Goal: Task Accomplishment & Management: Use online tool/utility

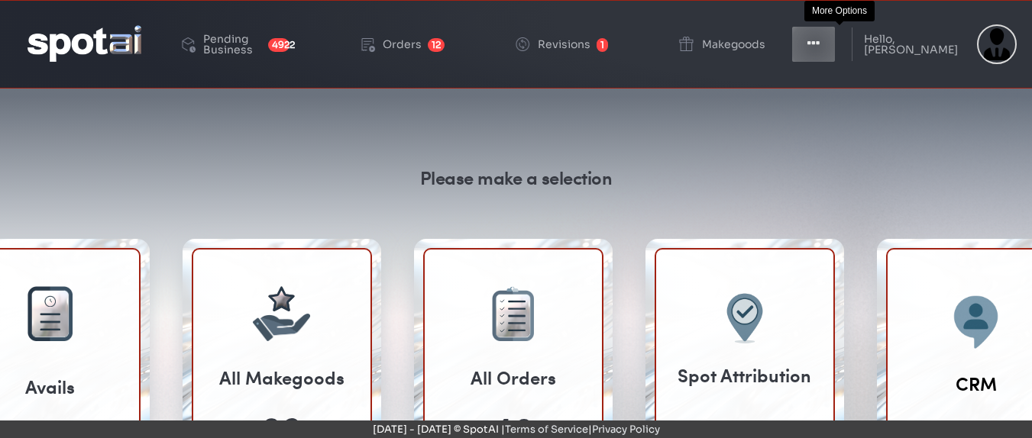
click at [820, 46] on icon "button" at bounding box center [813, 43] width 12 height 15
click at [820, 42] on icon "button" at bounding box center [813, 43] width 12 height 15
click at [836, 45] on button "Toggle Dropdown" at bounding box center [814, 44] width 46 height 38
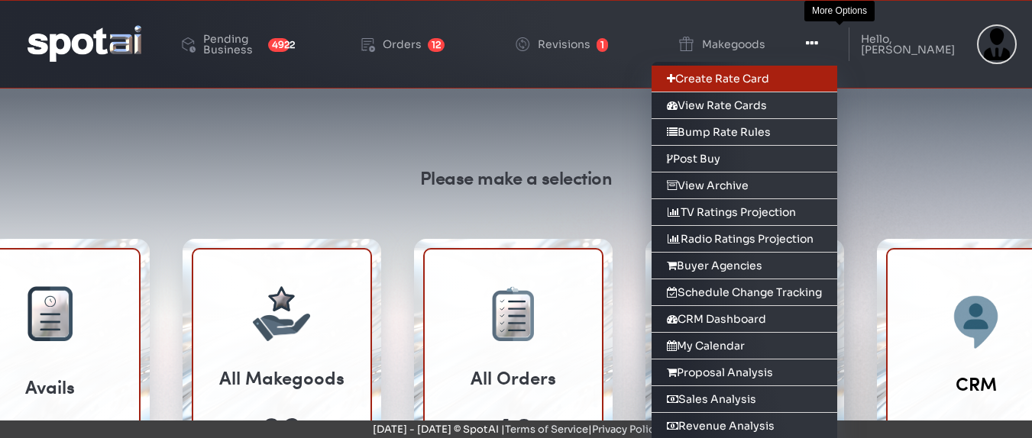
click at [768, 78] on link "Create Rate Card" at bounding box center [745, 79] width 186 height 27
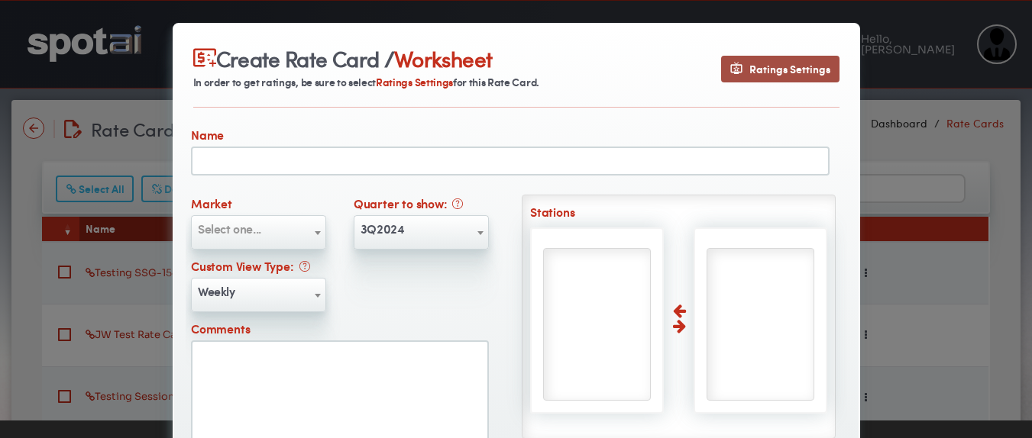
click at [757, 68] on span "Ratings Settings" at bounding box center [780, 69] width 100 height 16
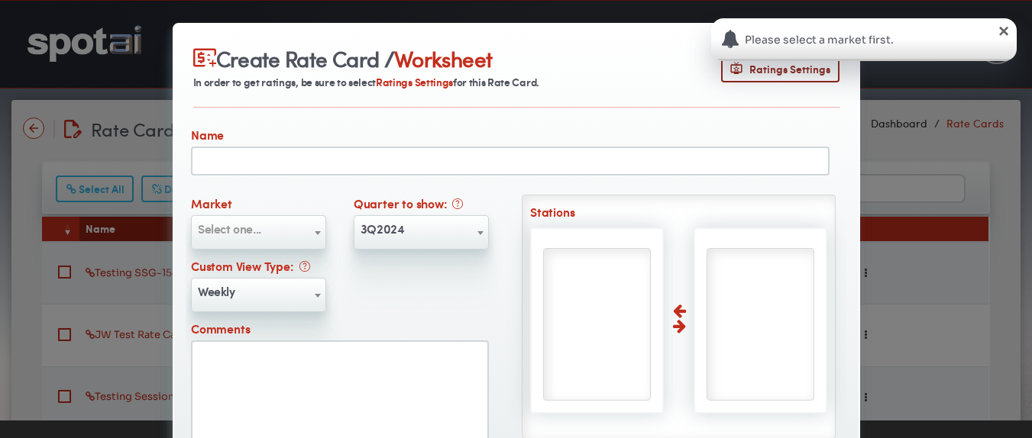
click at [1002, 31] on div "×" at bounding box center [1003, 29] width 15 height 15
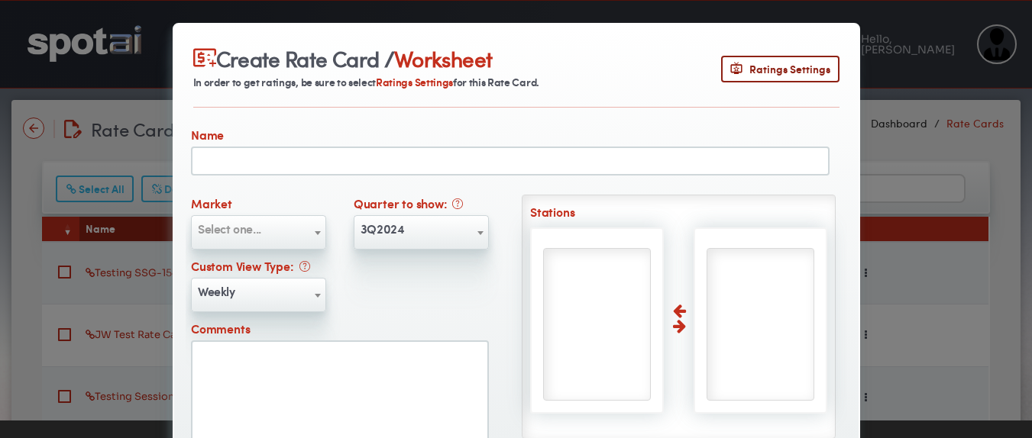
click at [926, 114] on div "Create Rate Card / Worksheet In order to get ratings, be sure to select Ratings…" at bounding box center [516, 219] width 1032 height 438
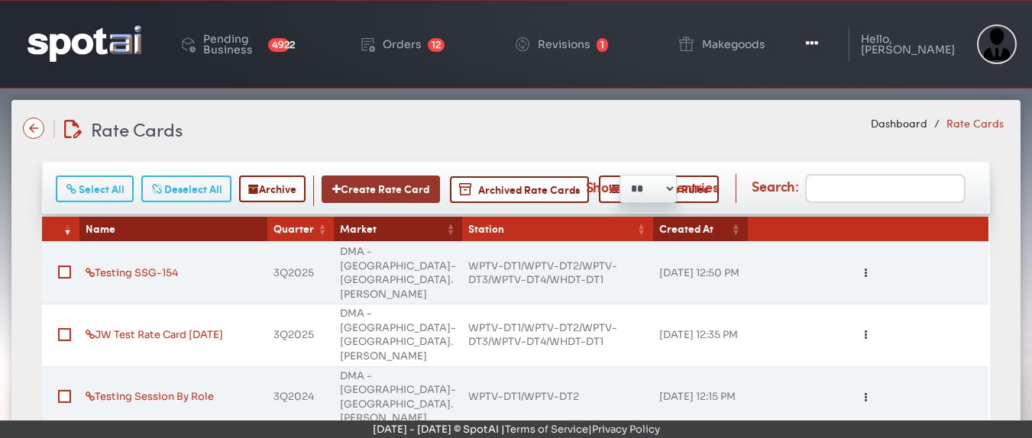
click at [377, 191] on button "Create Rate Card" at bounding box center [381, 189] width 118 height 27
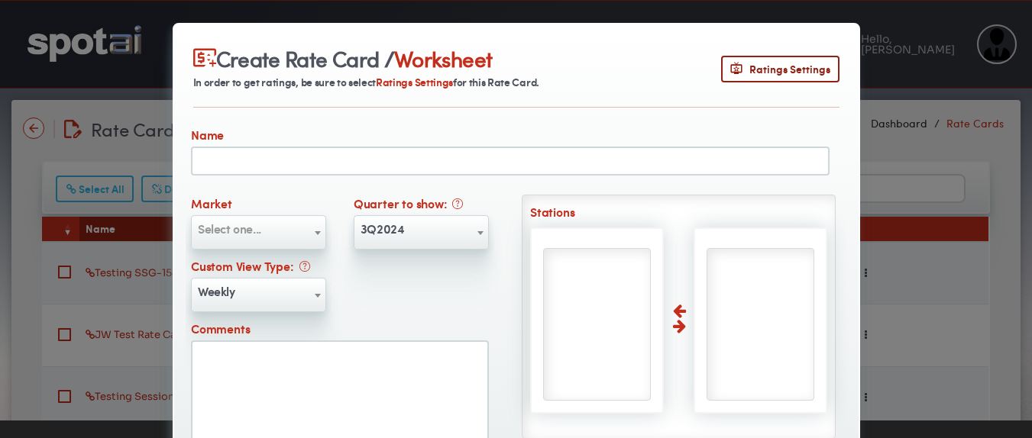
click at [886, 122] on div "Create Rate Card / Worksheet In order to get ratings, be sure to select Ratings…" at bounding box center [516, 219] width 1032 height 438
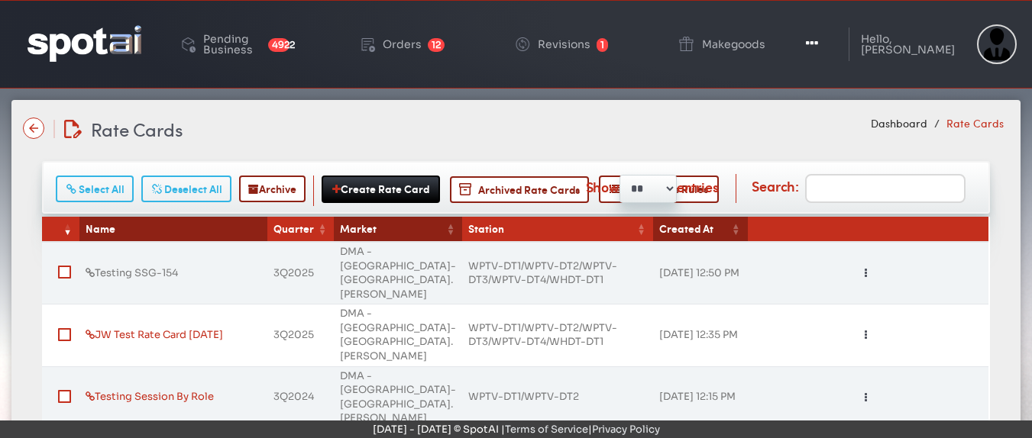
click at [136, 267] on link "Testing SSG-154" at bounding box center [132, 273] width 92 height 13
click at [140, 328] on link "JW Test Rate Card [DATE]" at bounding box center [154, 334] width 137 height 13
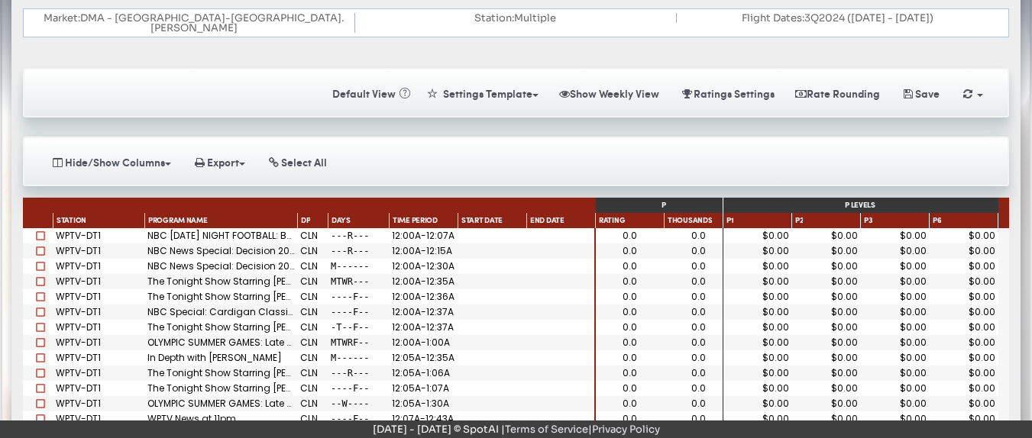
scroll to position [154, 0]
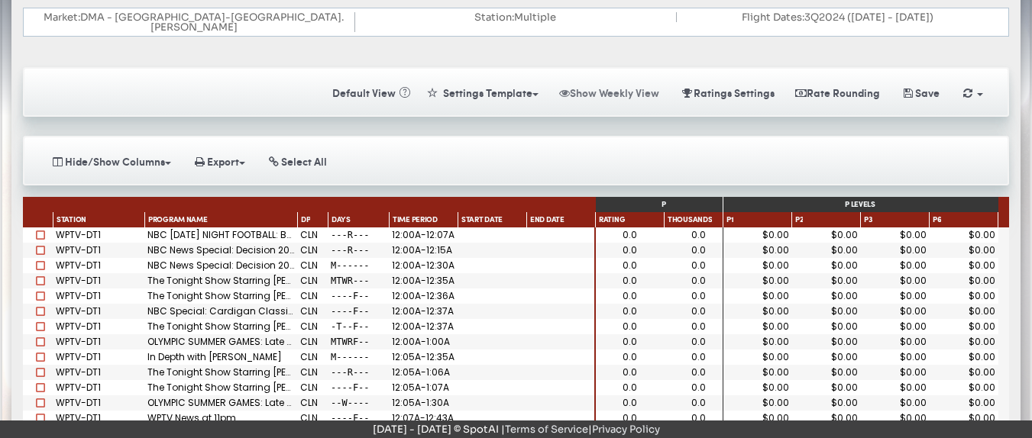
click at [623, 82] on button "Show Weekly View" at bounding box center [609, 92] width 118 height 27
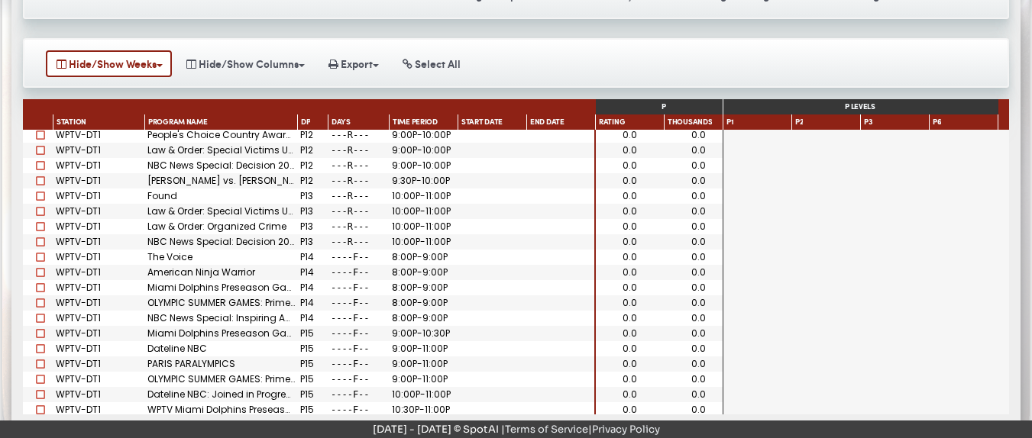
scroll to position [4937, 0]
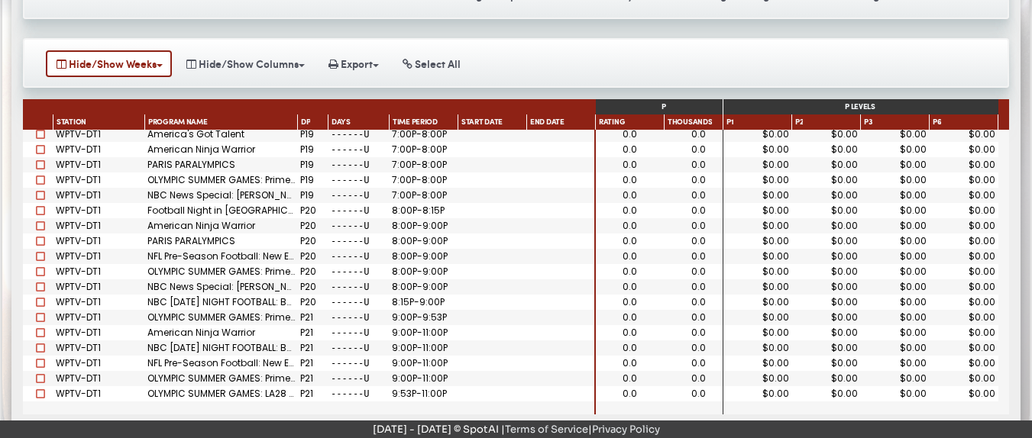
click at [567, 310] on div at bounding box center [561, 317] width 69 height 15
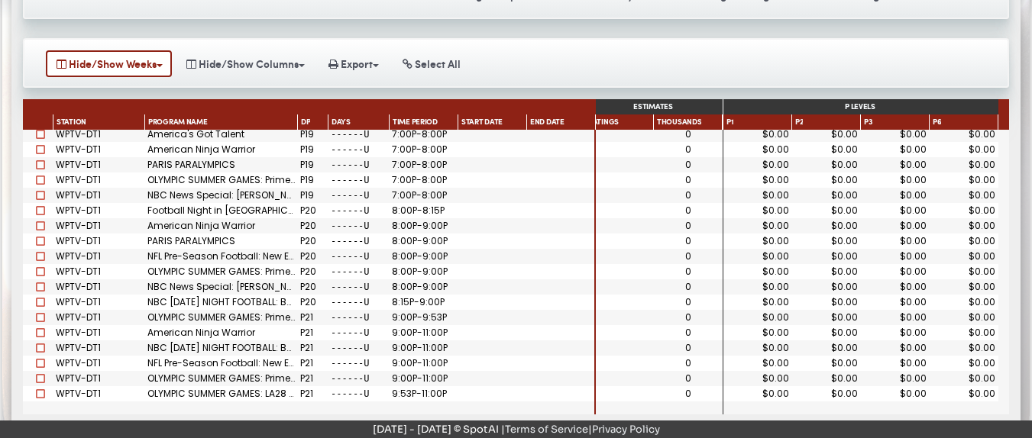
scroll to position [0, 148]
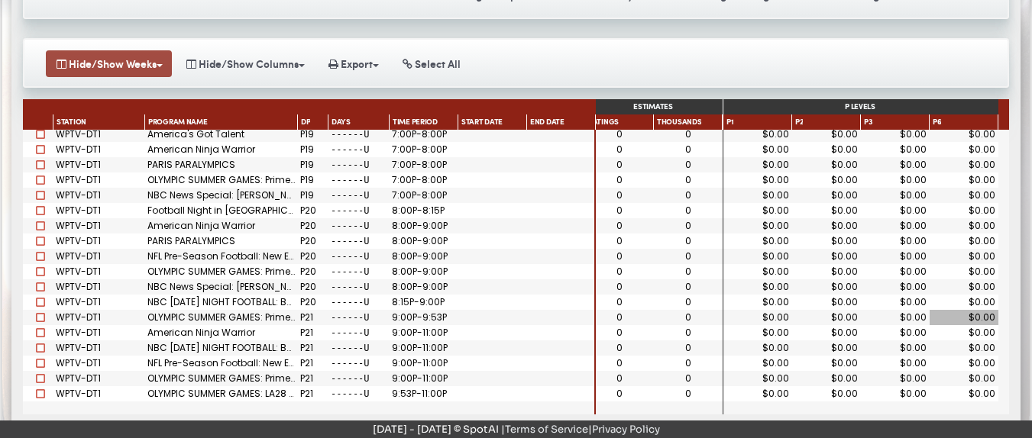
click at [153, 57] on button "Hide/Show Weeks" at bounding box center [109, 63] width 126 height 27
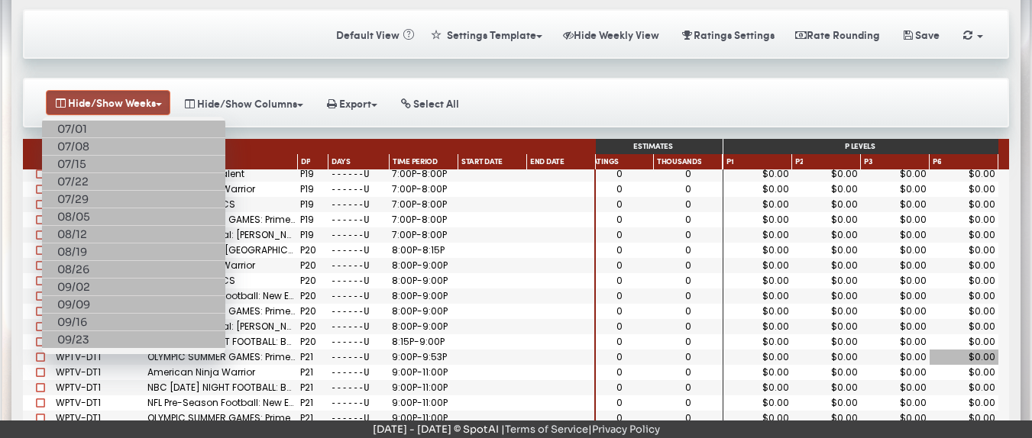
scroll to position [209, 0]
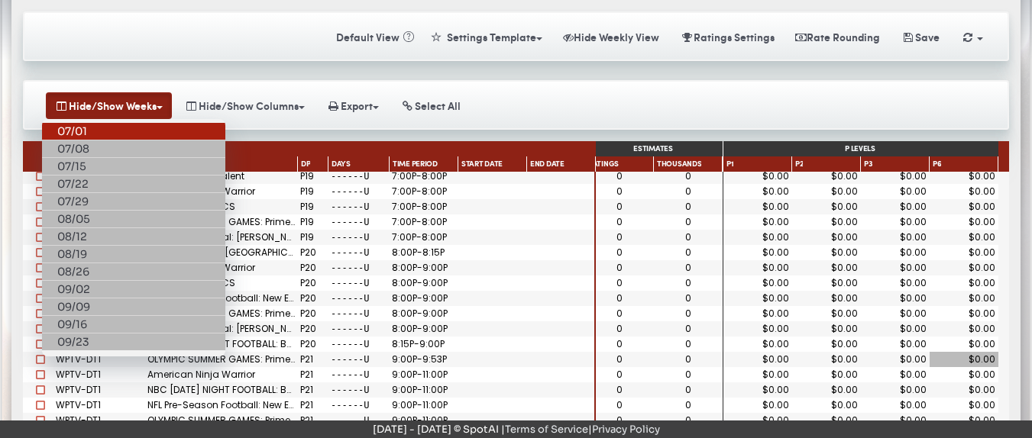
click at [79, 123] on link "07/01" at bounding box center [133, 132] width 183 height 18
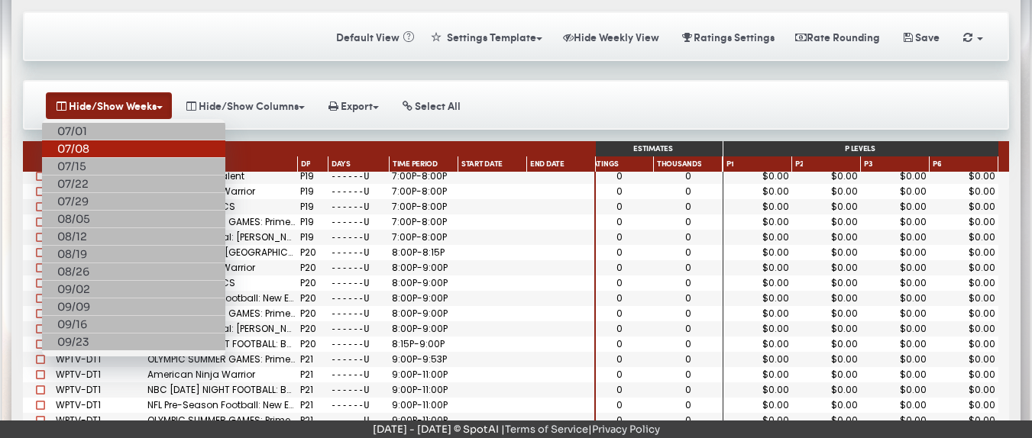
click at [80, 141] on link "07/08" at bounding box center [133, 150] width 183 height 18
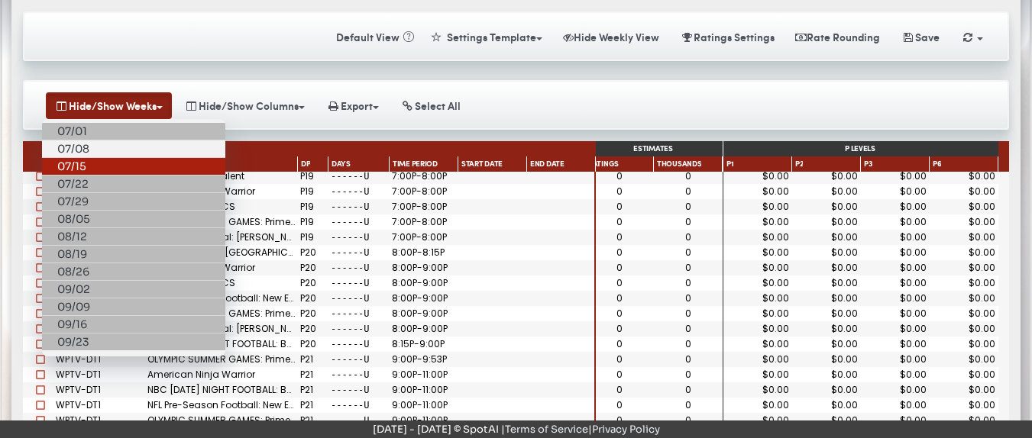
click at [81, 158] on link "07/15" at bounding box center [133, 167] width 183 height 18
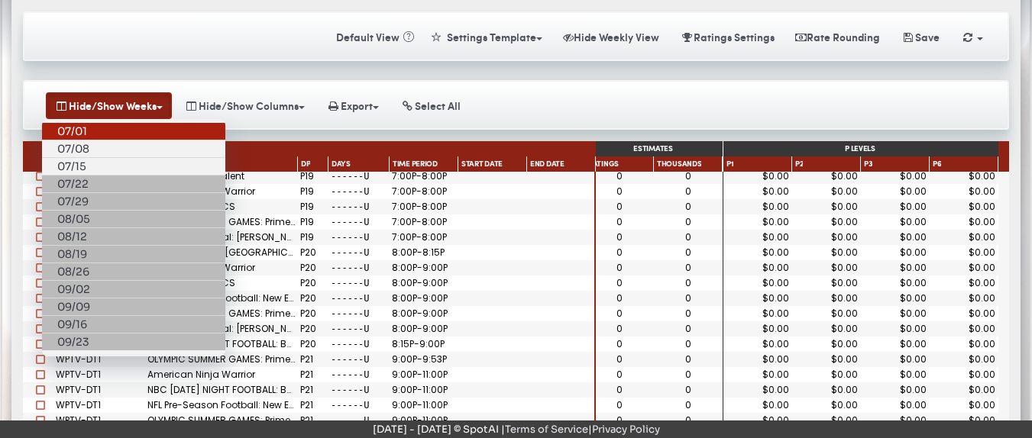
click at [78, 123] on link "07/01" at bounding box center [133, 132] width 183 height 18
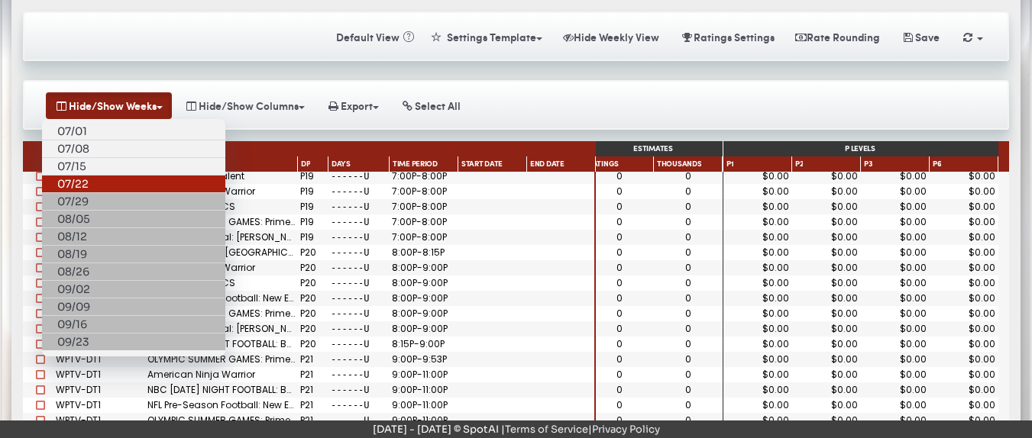
click at [72, 176] on link "07/22" at bounding box center [133, 185] width 183 height 18
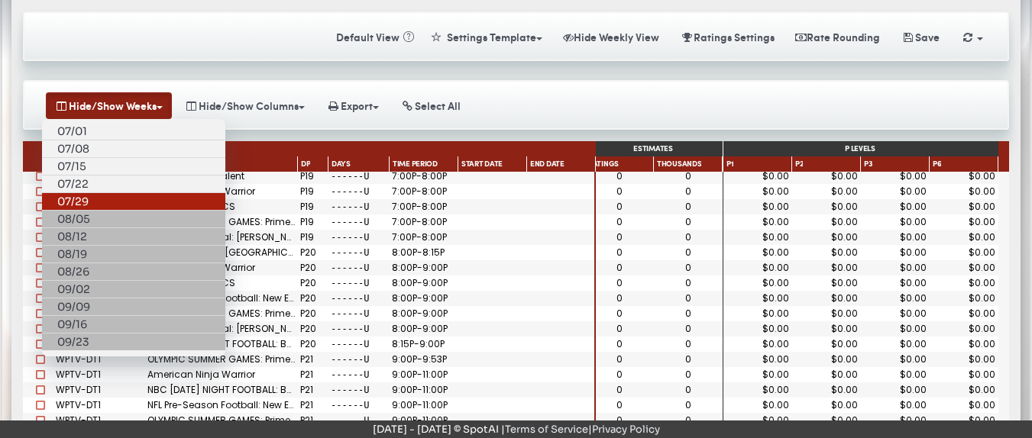
click at [75, 193] on link "07/29" at bounding box center [133, 202] width 183 height 18
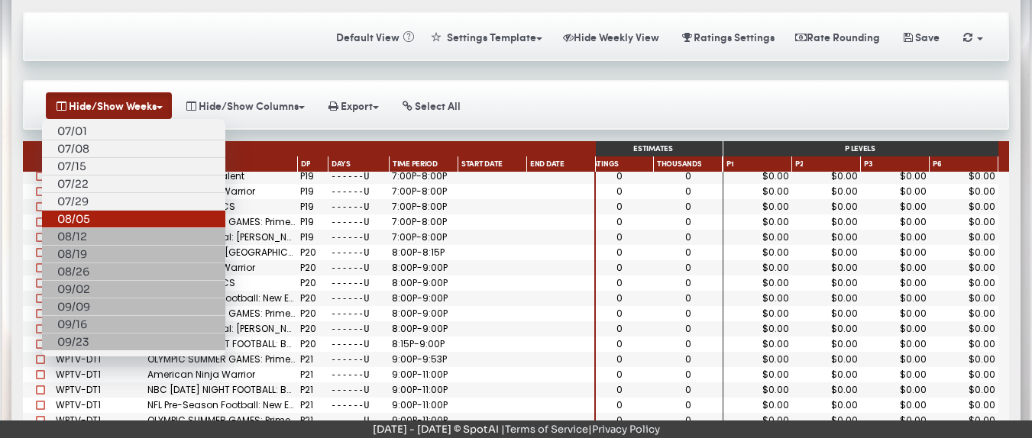
click at [73, 211] on link "08/05" at bounding box center [133, 220] width 183 height 18
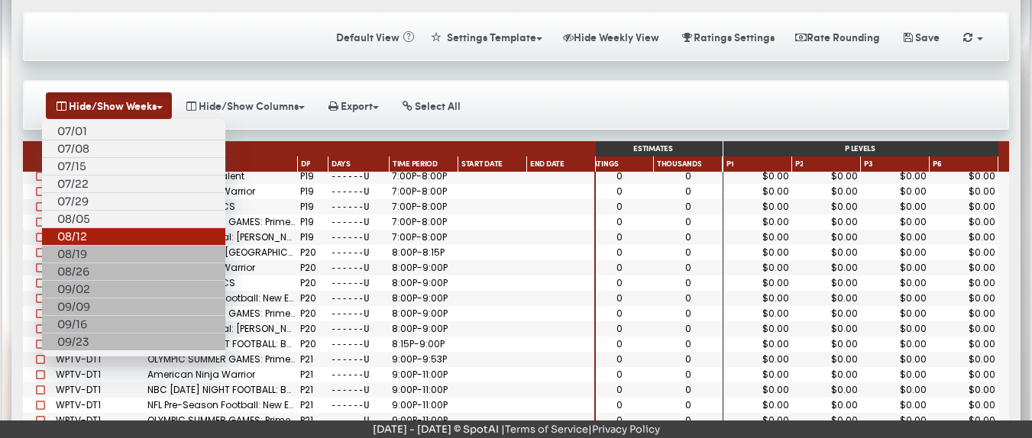
click at [74, 228] on link "08/12" at bounding box center [133, 237] width 183 height 18
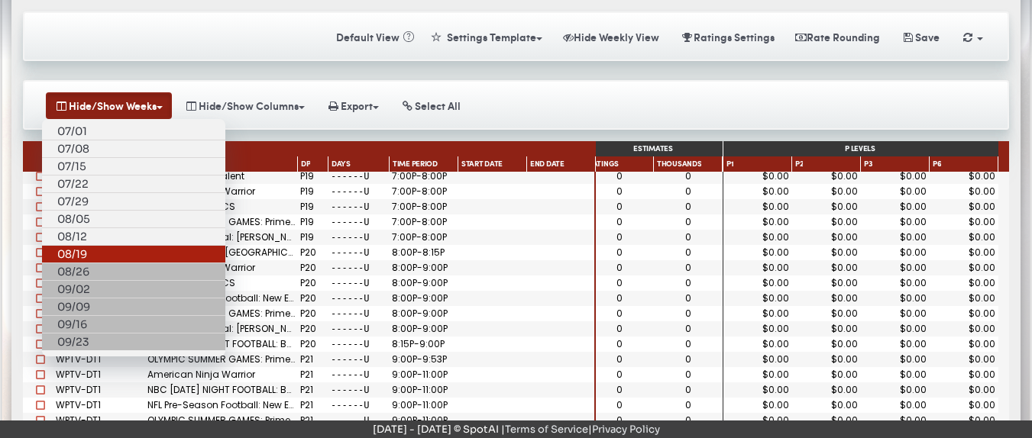
click at [76, 246] on link "08/19" at bounding box center [133, 255] width 183 height 18
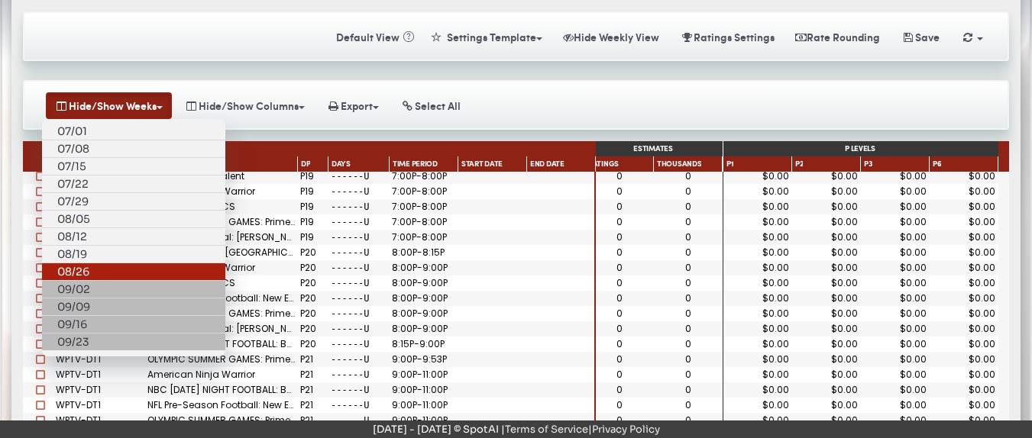
click at [76, 264] on link "08/26" at bounding box center [133, 273] width 183 height 18
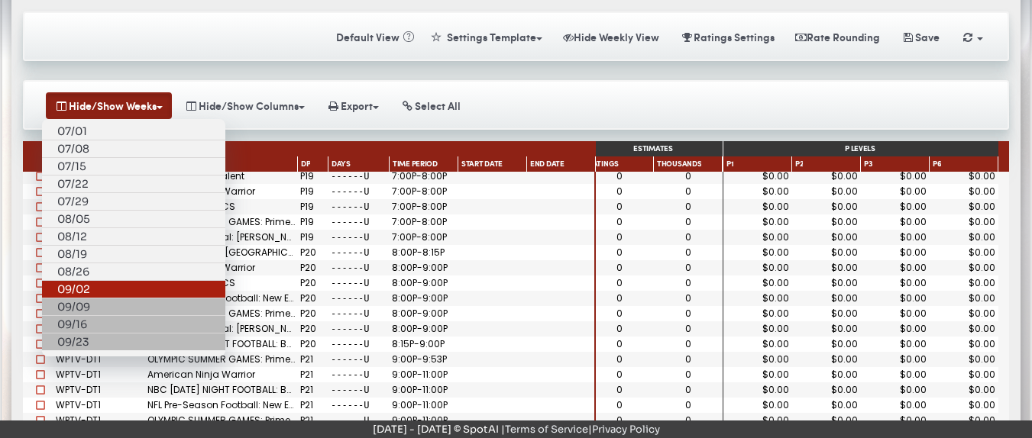
click at [81, 281] on link "09/02" at bounding box center [133, 290] width 183 height 18
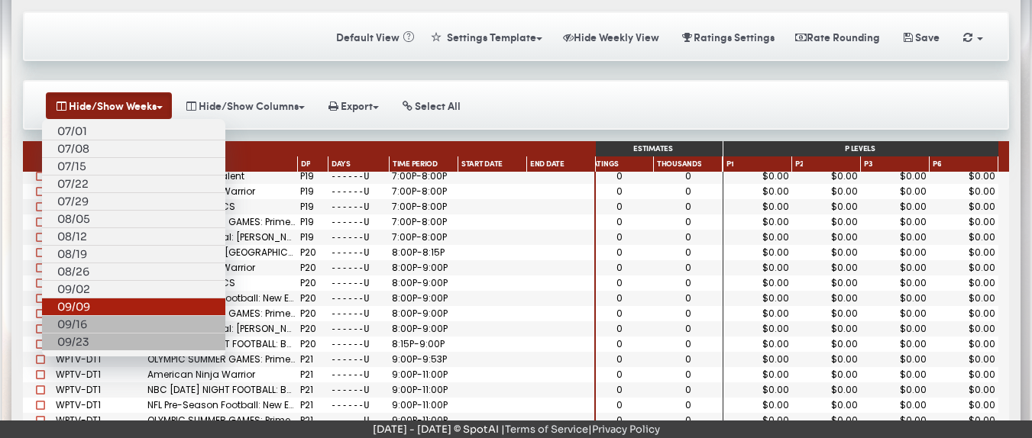
click at [87, 299] on link "09/09" at bounding box center [133, 308] width 183 height 18
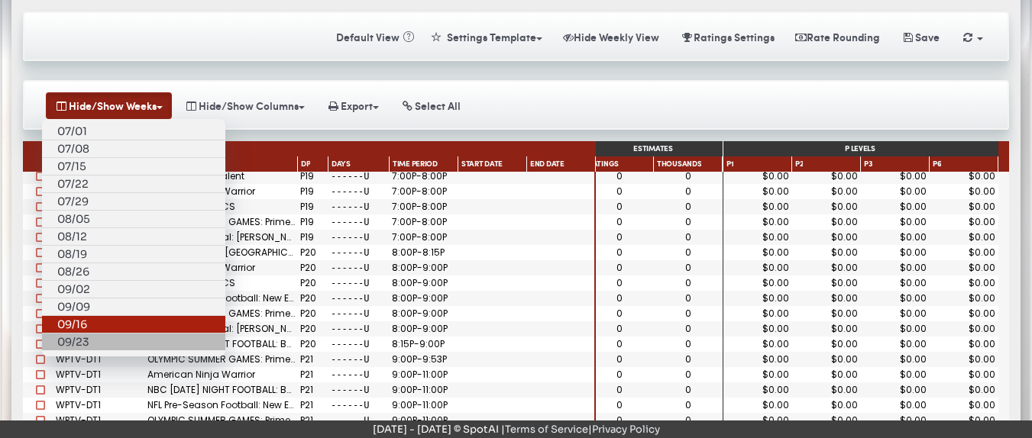
click at [88, 316] on link "09/16" at bounding box center [133, 325] width 183 height 18
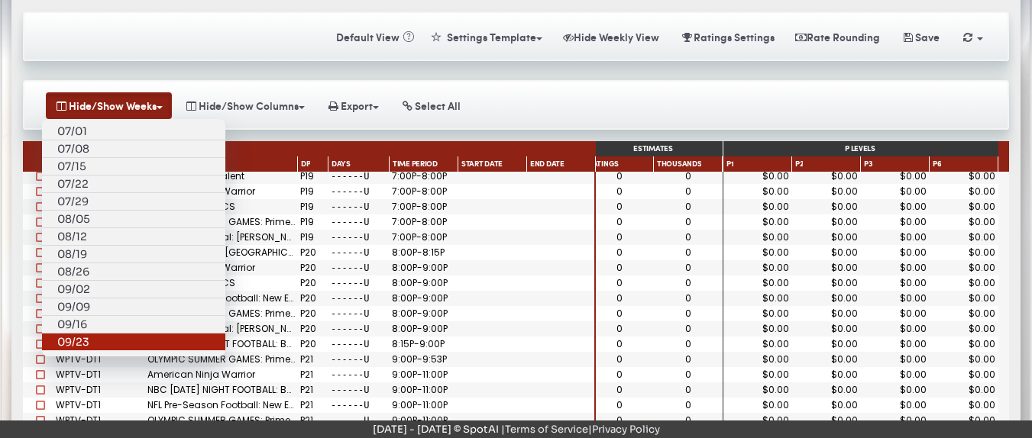
click at [88, 334] on link "09/23" at bounding box center [133, 342] width 183 height 17
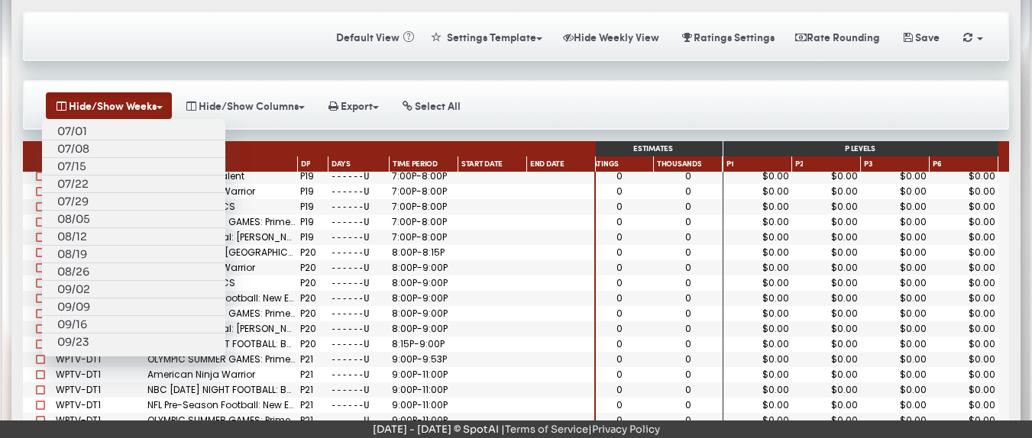
scroll to position [251, 0]
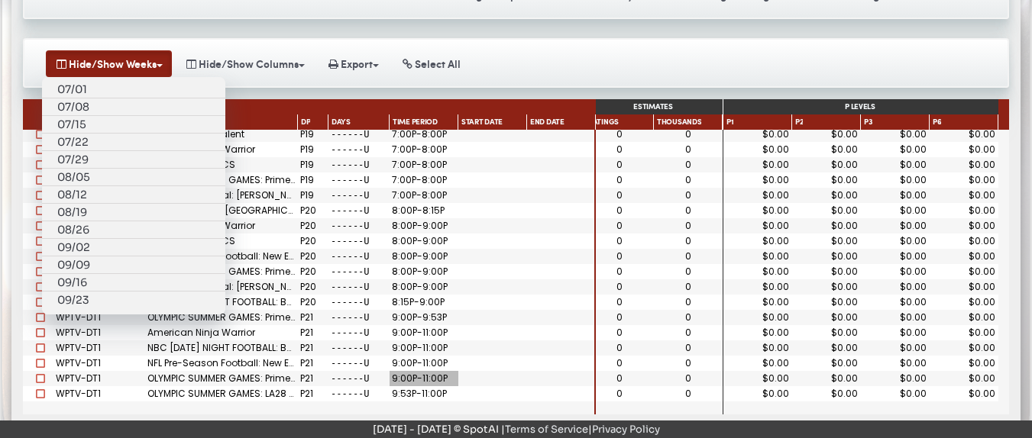
click at [422, 374] on div "9:00P-11:00P" at bounding box center [423, 378] width 63 height 9
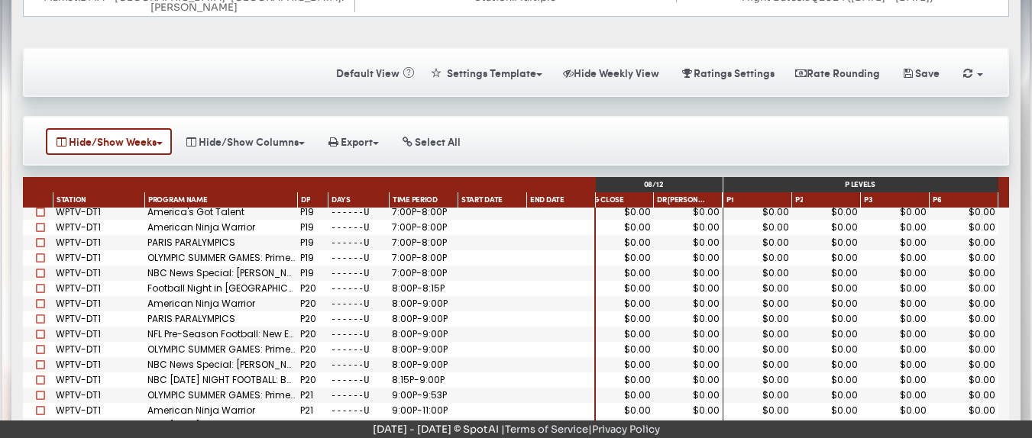
scroll to position [172, 0]
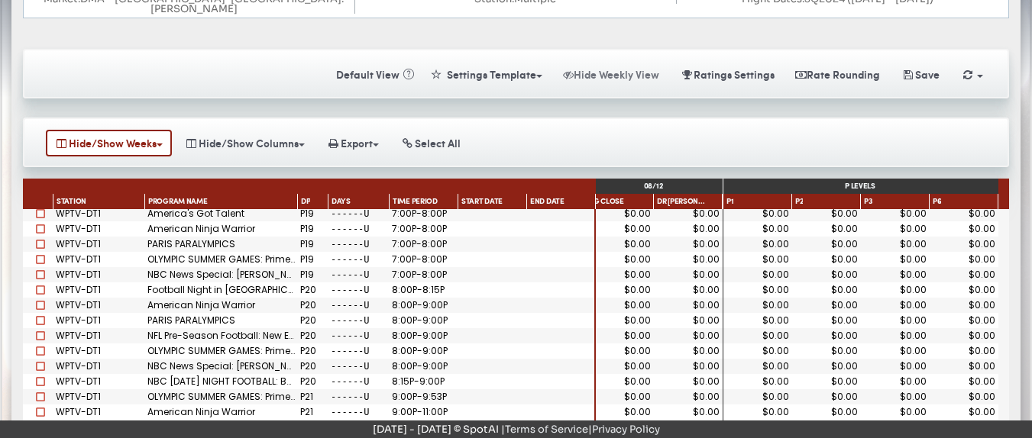
click at [583, 74] on button "Hide Weekly View" at bounding box center [611, 74] width 115 height 27
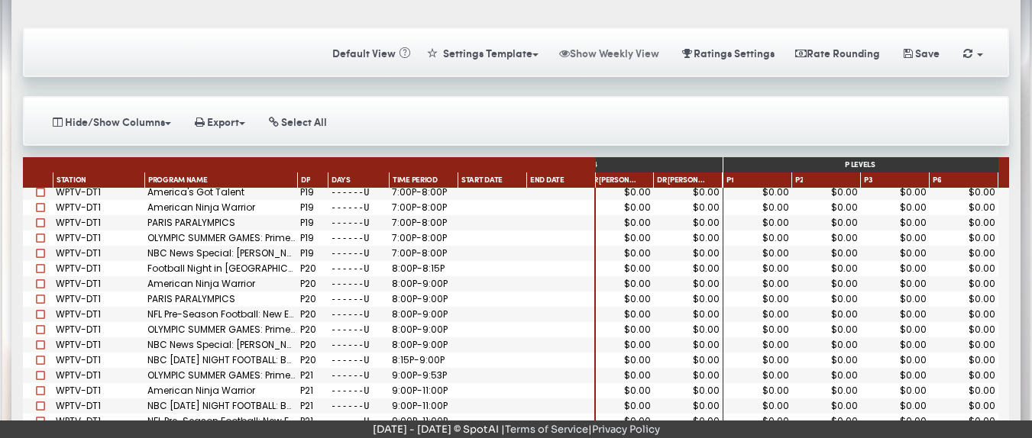
scroll to position [187, 0]
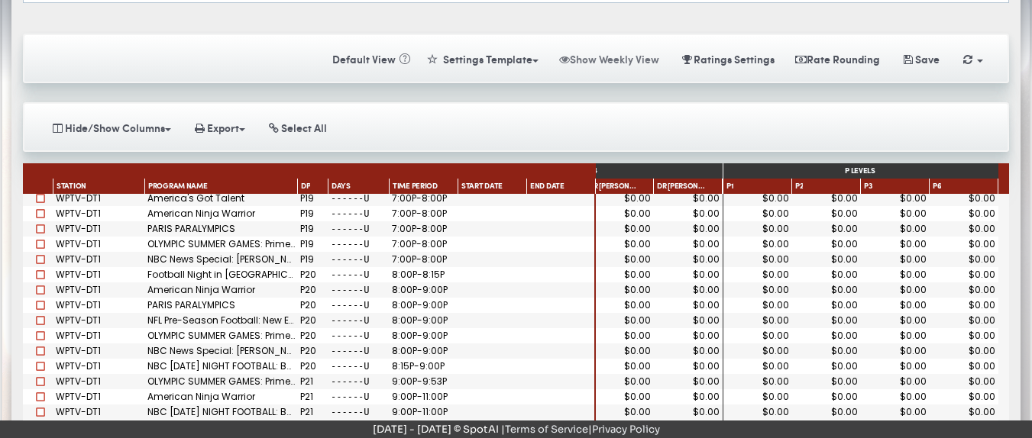
click at [581, 51] on button "Show Weekly View" at bounding box center [609, 59] width 118 height 27
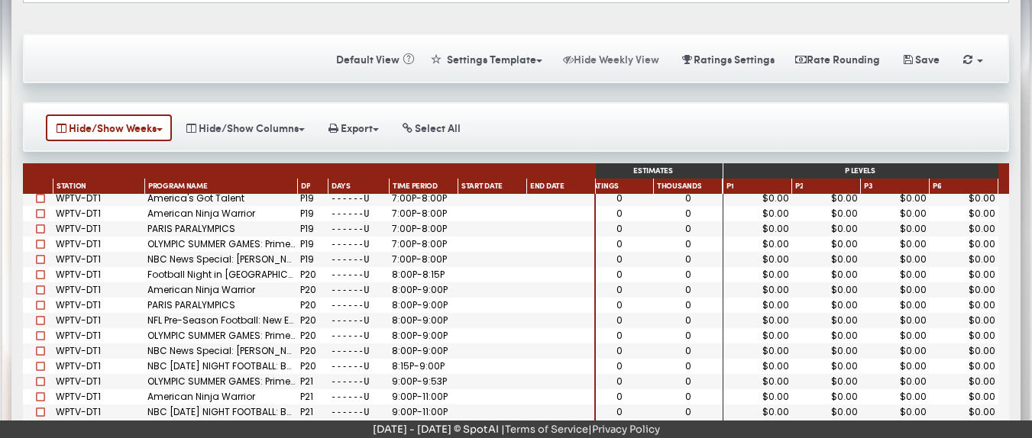
scroll to position [0, 148]
click at [163, 121] on button "Hide/Show Weeks" at bounding box center [109, 128] width 126 height 27
